Goal: Information Seeking & Learning: Learn about a topic

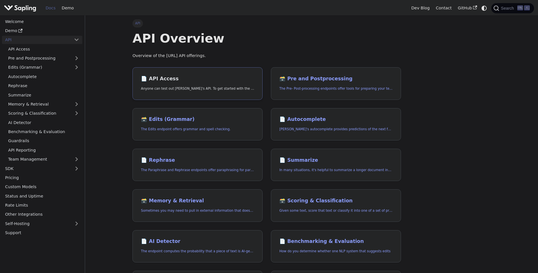
click at [161, 72] on link "📄️ API Access Anyone can test out Sapling's API. To get started with the API, s…" at bounding box center [198, 83] width 130 height 33
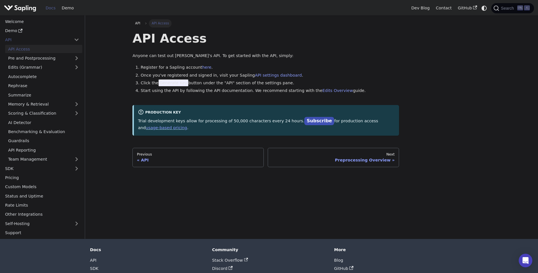
click at [177, 82] on span "Generate Key" at bounding box center [174, 82] width 30 height 7
click at [284, 87] on ol "Register for a Sapling account here . Once you've registered and signed in, vis…" at bounding box center [266, 79] width 267 height 30
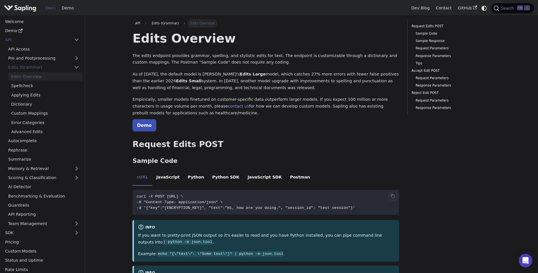
click at [169, 197] on span "curl -X POST https://api.sapling.ai/api/v1/edits \" at bounding box center [160, 196] width 47 height 4
drag, startPoint x: 169, startPoint y: 197, endPoint x: 231, endPoint y: 196, distance: 61.6
click at [183, 196] on span "curl -X POST https://api.sapling.ai/api/v1/edits \" at bounding box center [160, 196] width 47 height 4
copy span "https://api.sapling.ai/api/v1/edits"
click at [194, 178] on li "Python" at bounding box center [196, 178] width 24 height 16
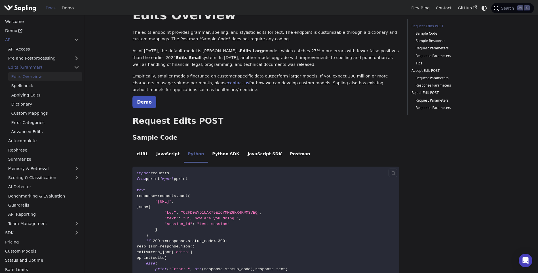
drag, startPoint x: 221, startPoint y: 171, endPoint x: 222, endPoint y: 200, distance: 29.2
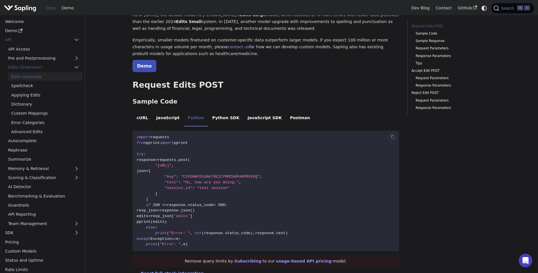
click at [171, 166] on span ""https://api.sapling.ai/api/v1/edits"" at bounding box center [163, 165] width 16 height 4
drag, startPoint x: 229, startPoint y: 166, endPoint x: 158, endPoint y: 165, distance: 70.7
click at [158, 165] on span ""https://api.sapling.ai/api/v1/edits"" at bounding box center [163, 165] width 16 height 4
copy span "https://api.sapling.ai/api/v1/edits"
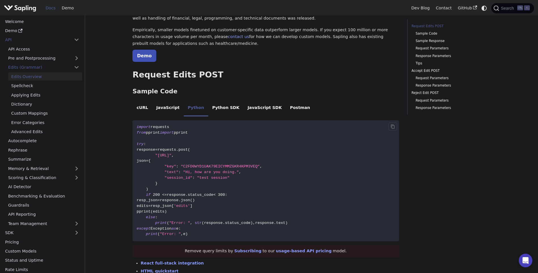
scroll to position [90, 0]
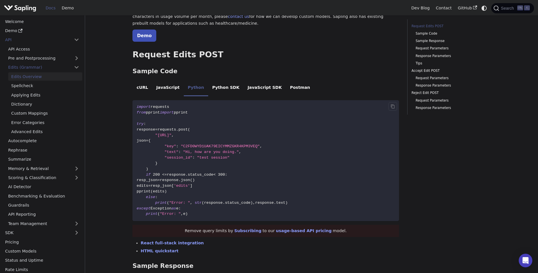
drag, startPoint x: 346, startPoint y: 152, endPoint x: 379, endPoint y: 120, distance: 46.6
click at [392, 107] on icon "Copy code to clipboard" at bounding box center [393, 106] width 5 height 5
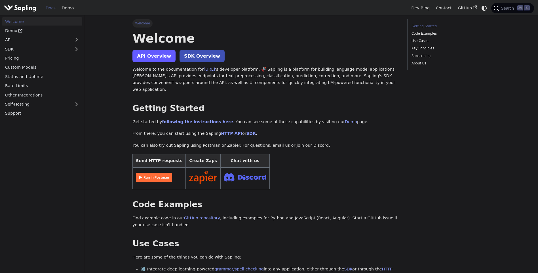
click at [163, 56] on link "API Overview" at bounding box center [154, 56] width 43 height 12
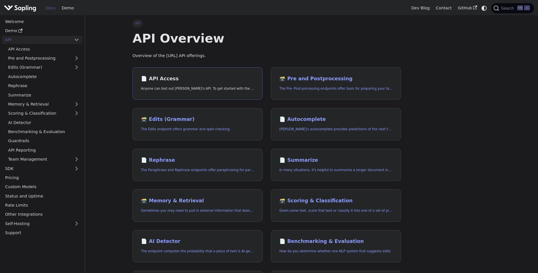
click at [161, 79] on h2 "📄️ API Access" at bounding box center [197, 79] width 113 height 6
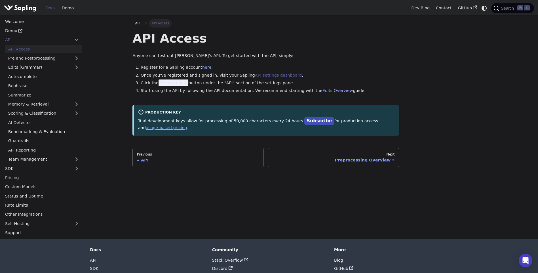
click at [272, 77] on link "API settings dashboard" at bounding box center [278, 75] width 47 height 5
